Goal: Navigation & Orientation: Find specific page/section

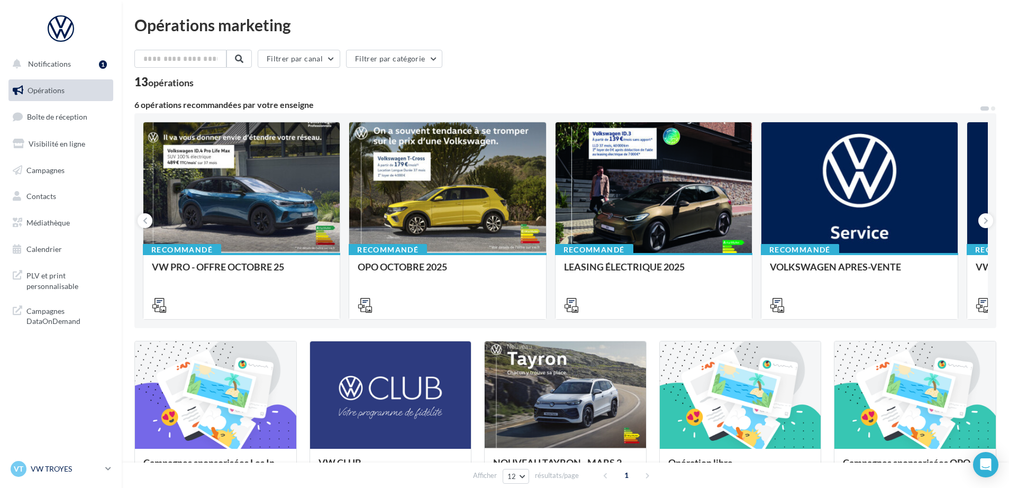
click at [76, 473] on p "VW TROYES" at bounding box center [66, 469] width 70 height 11
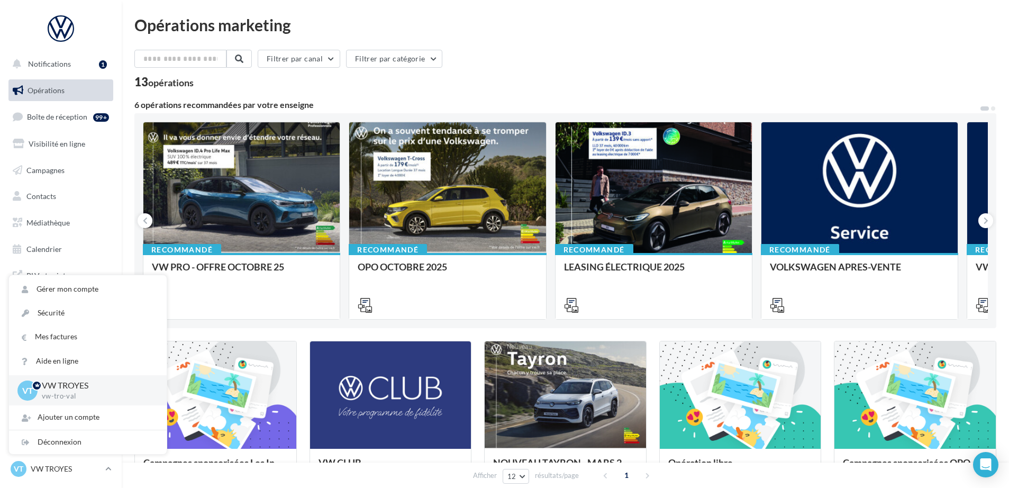
click at [209, 90] on div "Filtrer par canal Filtrer par catégorie 13 opérations 6 opérations recommandées…" at bounding box center [565, 393] width 862 height 687
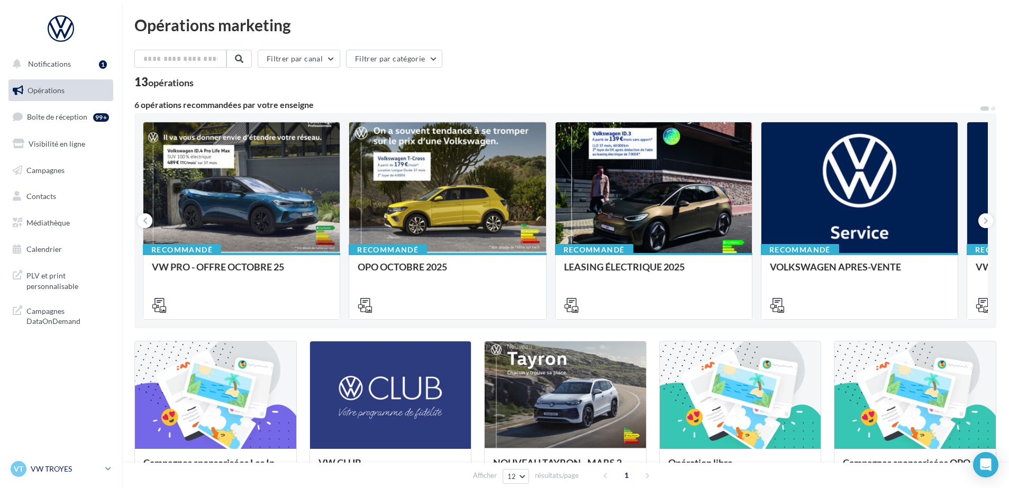
click at [64, 470] on p "VW TROYES" at bounding box center [66, 469] width 70 height 11
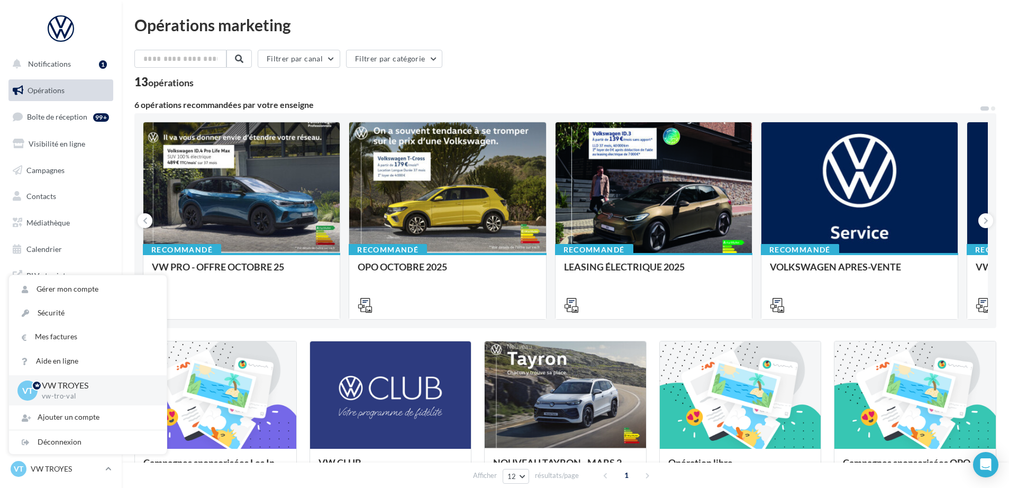
click at [268, 85] on div "13 opérations" at bounding box center [565, 83] width 862 height 14
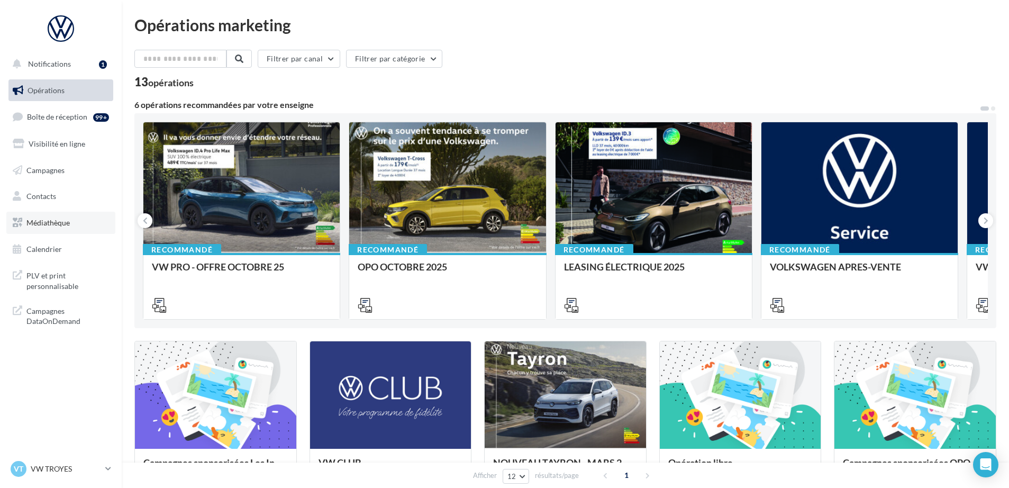
click at [54, 228] on link "Médiathèque" at bounding box center [60, 223] width 109 height 22
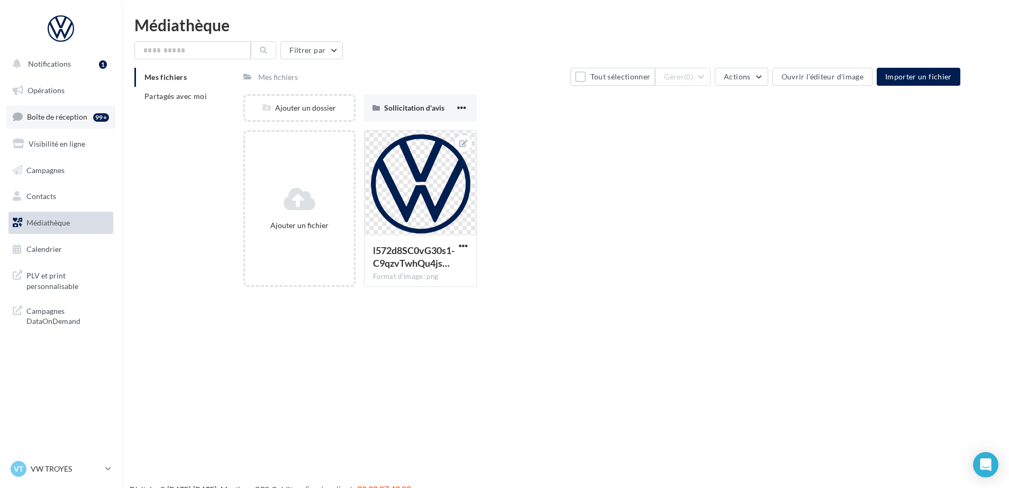
click at [43, 120] on span "Boîte de réception" at bounding box center [57, 116] width 60 height 9
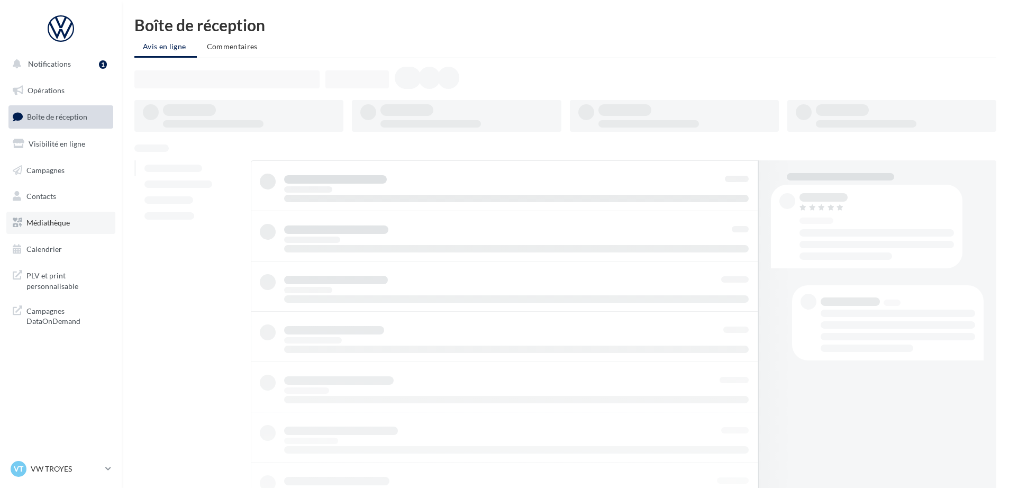
click at [46, 225] on span "Médiathèque" at bounding box center [47, 222] width 43 height 9
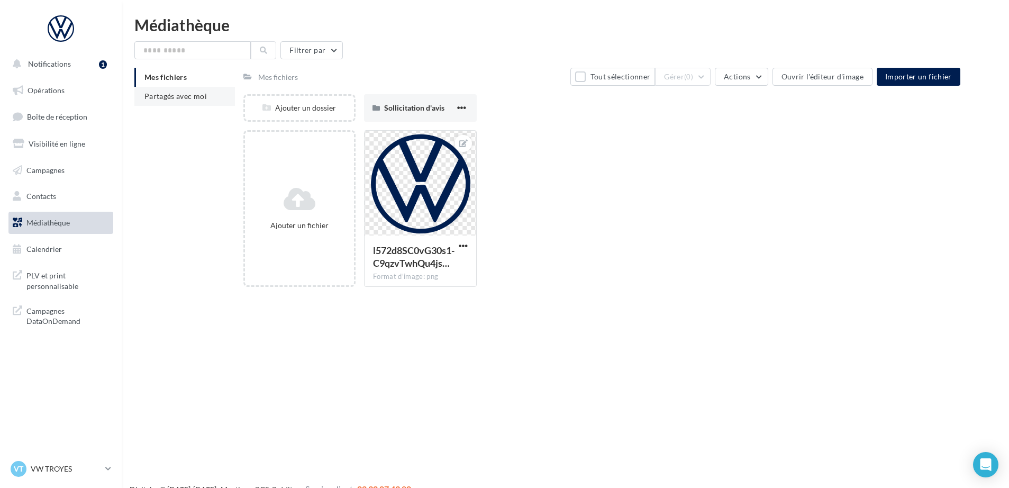
click at [156, 92] on span "Partagés avec moi" at bounding box center [176, 96] width 62 height 9
